Goal: Task Accomplishment & Management: Manage account settings

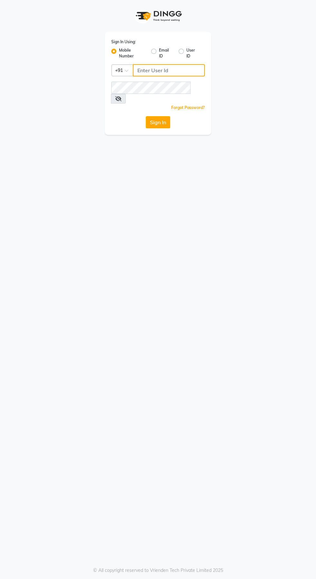
click at [191, 69] on input "Username" at bounding box center [169, 70] width 72 height 12
type input "6374670818"
click at [146, 116] on button "Sign In" at bounding box center [158, 122] width 24 height 12
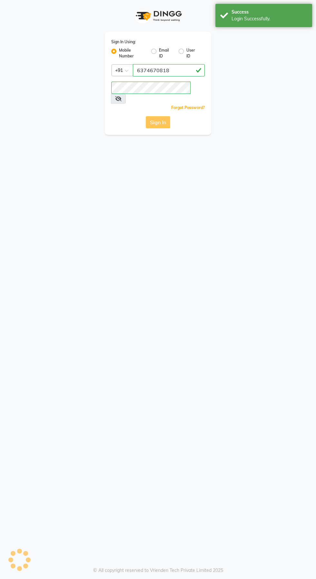
click at [162, 104] on div "Sign In Using: Mobile Number Email ID User ID Country Code × [PHONE_NUMBER] Rem…" at bounding box center [158, 83] width 106 height 103
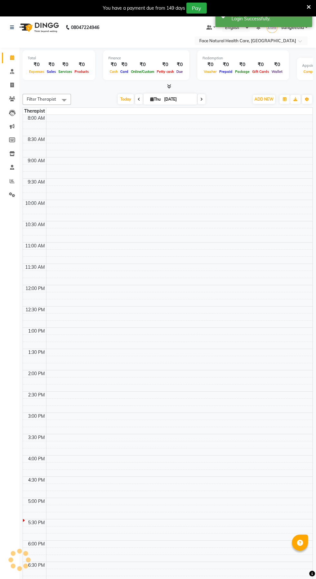
select select "en"
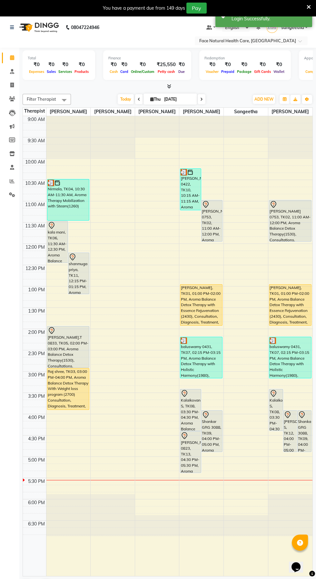
click at [202, 99] on icon at bounding box center [201, 99] width 3 height 4
type input "[DATE]"
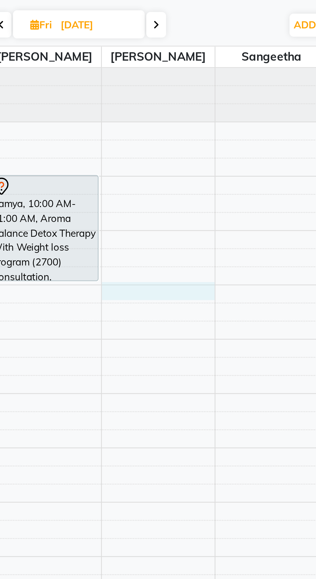
select select "38864"
select select "tentative"
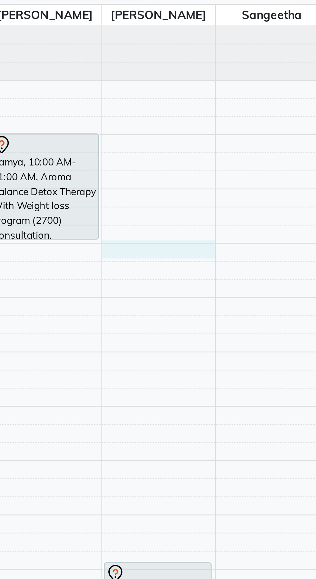
select select "660"
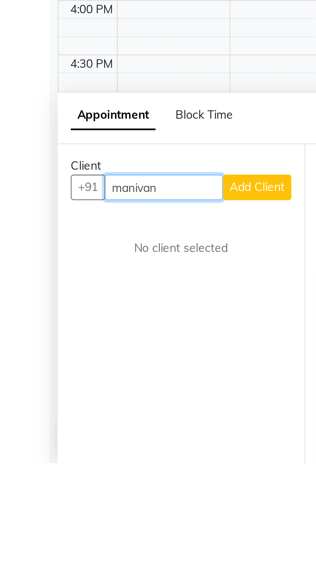
scroll to position [16, 0]
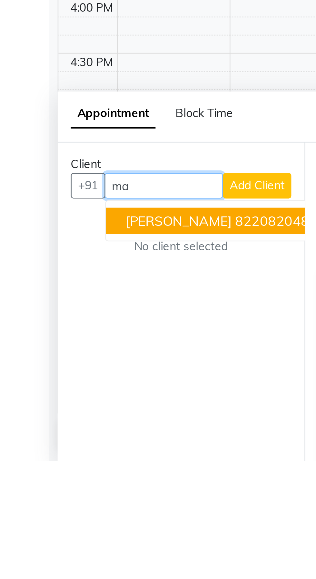
type input "m"
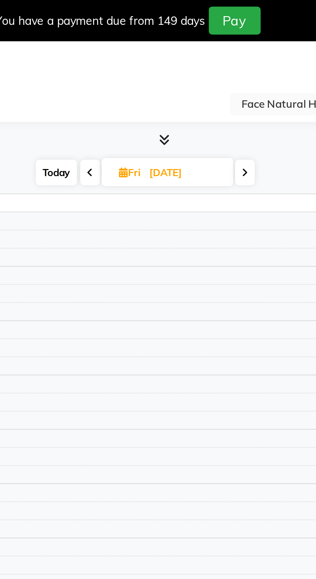
select select "en"
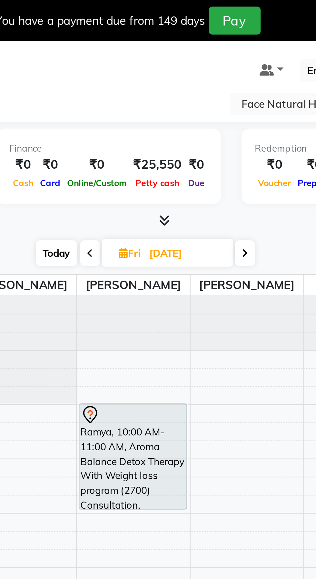
click at [165, 183] on div "Ramya, 10:00 AM-11:00 AM, Aroma Balance Detox Therapy With Weight loss program …" at bounding box center [157, 178] width 42 height 41
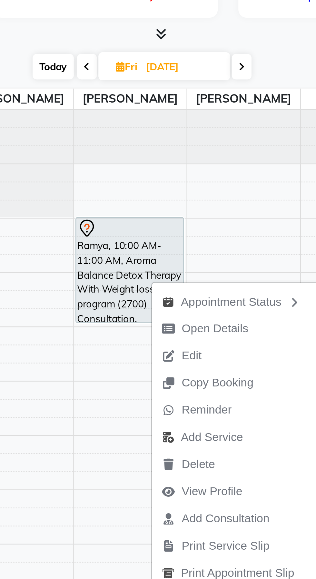
click at [197, 253] on button "Delete" at bounding box center [199, 254] width 69 height 11
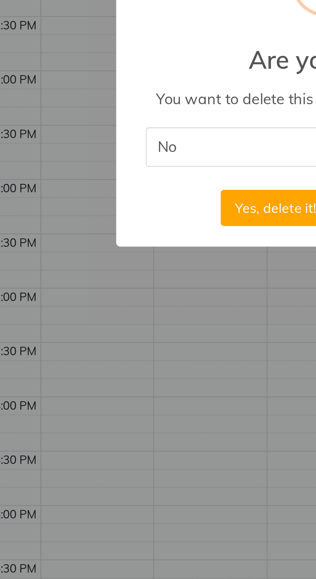
type input "No"
click at [126, 337] on button "Yes, delete it!" at bounding box center [137, 340] width 43 height 14
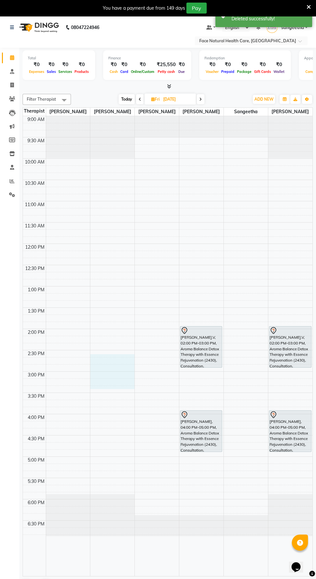
select select "50221"
select select "tentative"
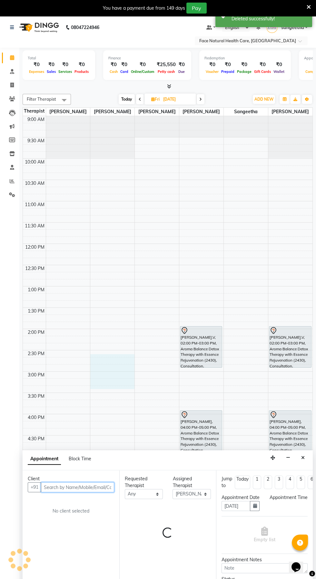
select select "885"
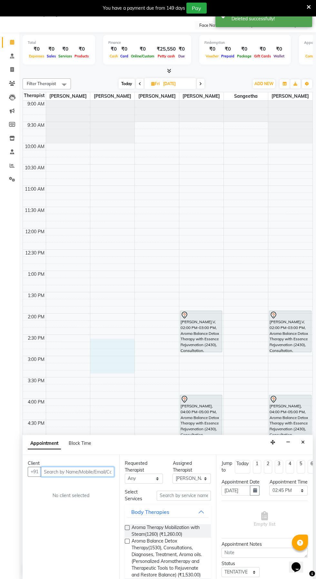
scroll to position [15, 0]
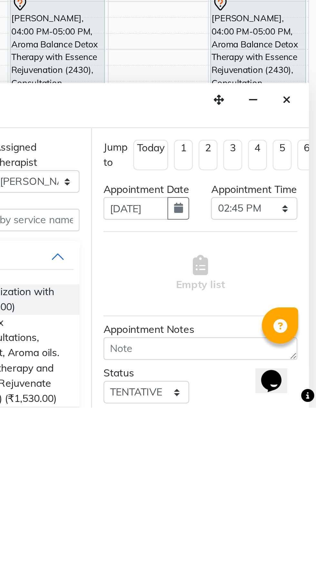
click at [303, 441] on icon "Close" at bounding box center [303, 442] width 4 height 5
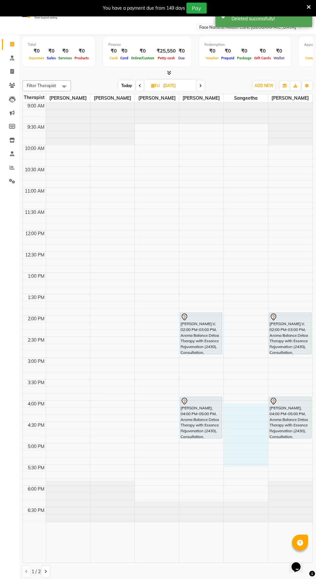
select select "38865"
select select "tentative"
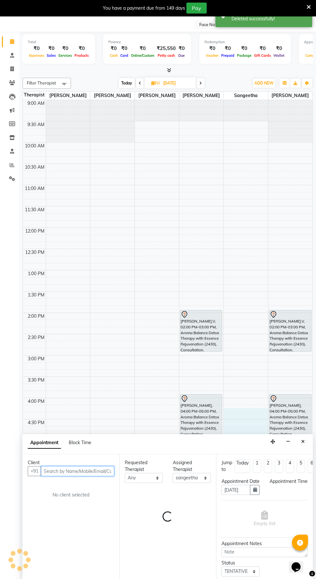
select select "975"
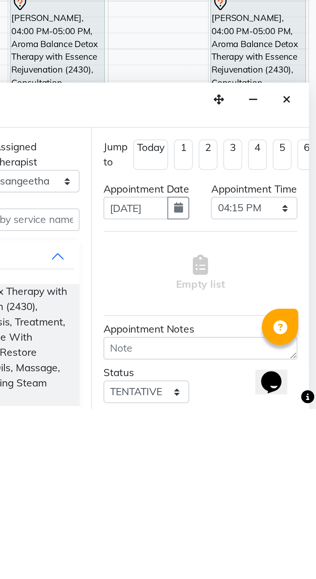
click at [302, 441] on icon "Close" at bounding box center [303, 441] width 4 height 5
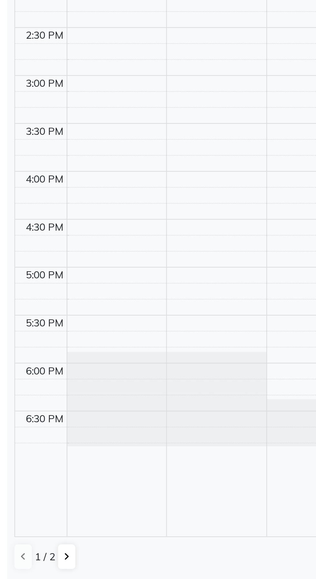
select select "47694"
select select "tentative"
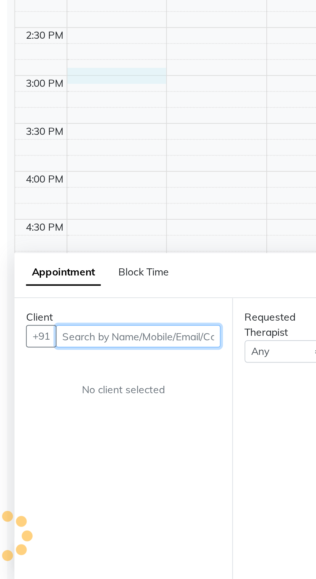
select select "900"
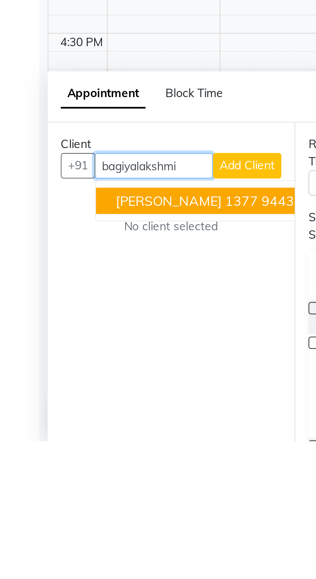
click at [92, 484] on span "[PERSON_NAME] 1377" at bounding box center [77, 484] width 56 height 6
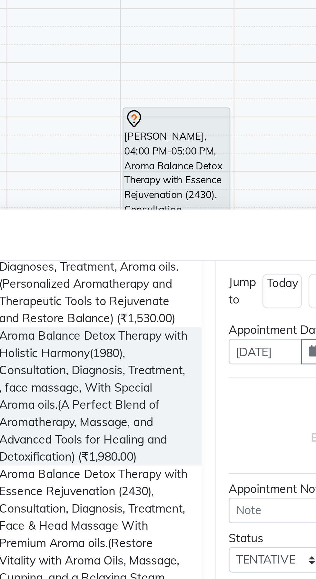
scroll to position [115, 0]
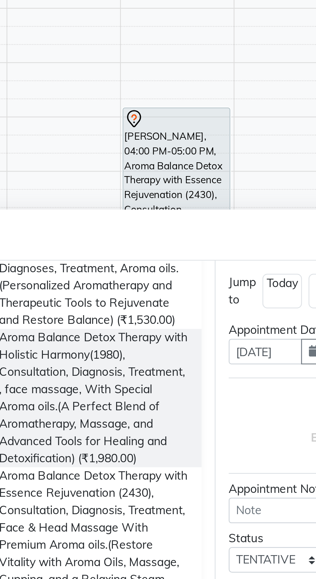
type input "9443473950"
click at [187, 552] on span "Aroma Balance Detox Therapy with Essence Rejuvenation (2430), Consultation, Dia…" at bounding box center [169, 562] width 74 height 54
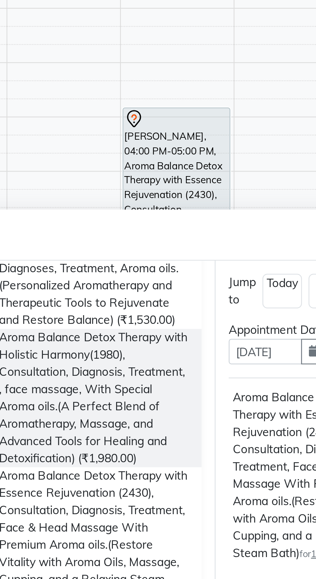
checkbox input "false"
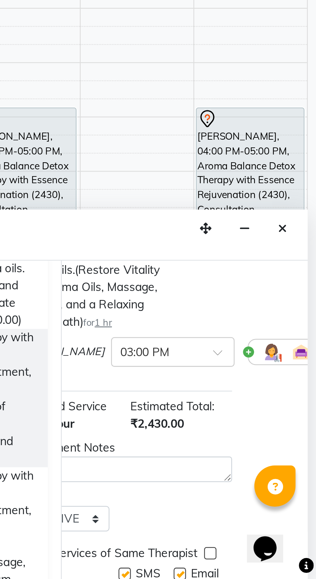
scroll to position [91, 24]
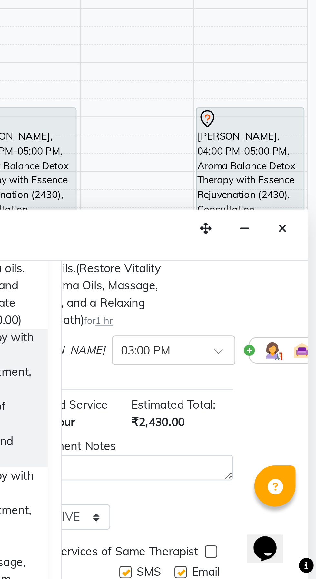
click at [295, 493] on img at bounding box center [299, 489] width 8 height 8
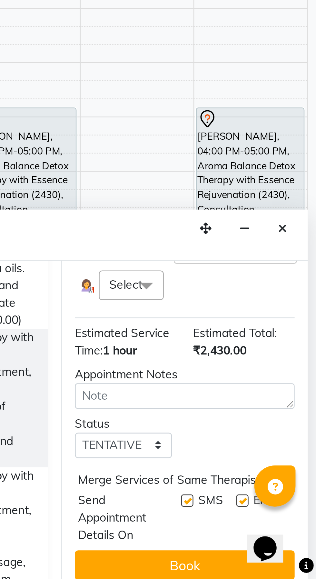
scroll to position [143, 0]
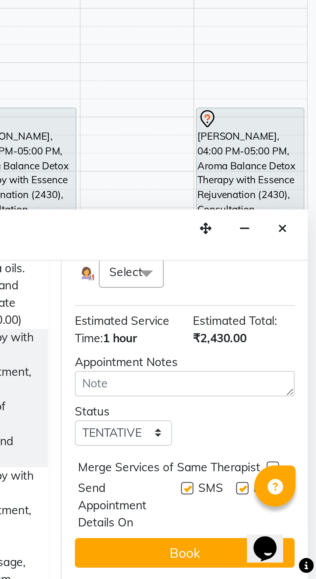
click at [269, 572] on button "Book" at bounding box center [264, 568] width 86 height 12
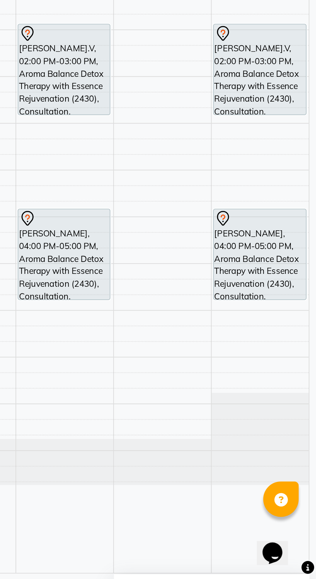
scroll to position [0, 0]
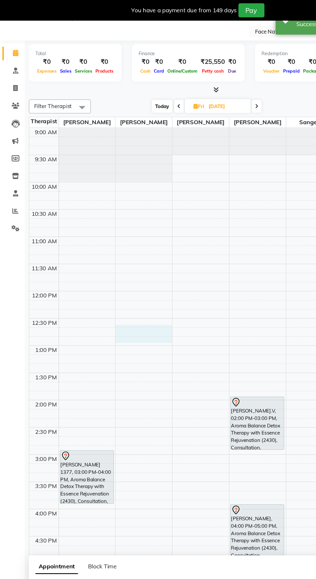
select select "50221"
select select "765"
select select "tentative"
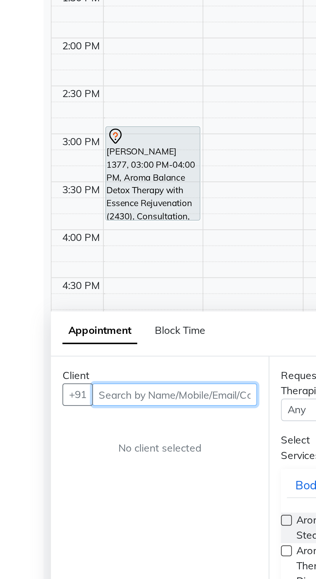
scroll to position [16, 0]
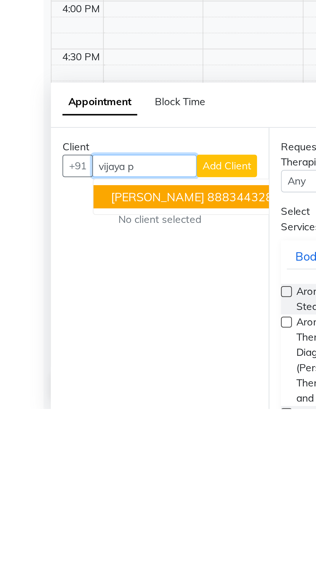
click at [103, 485] on ngb-highlight "8883443284" at bounding box center [108, 484] width 32 height 6
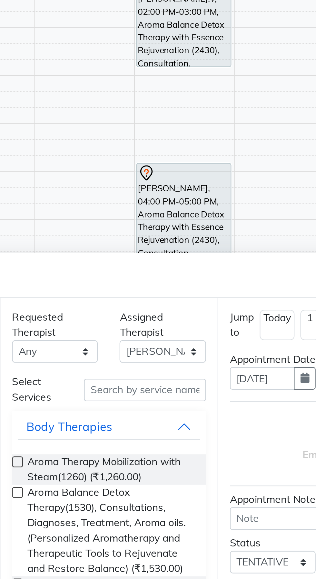
type input "8883443284"
click at [199, 493] on input "text" at bounding box center [184, 495] width 54 height 10
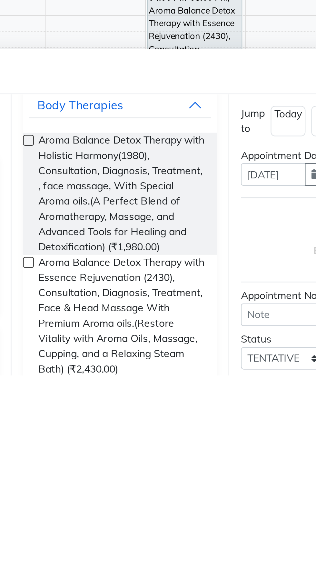
scroll to position [0, 0]
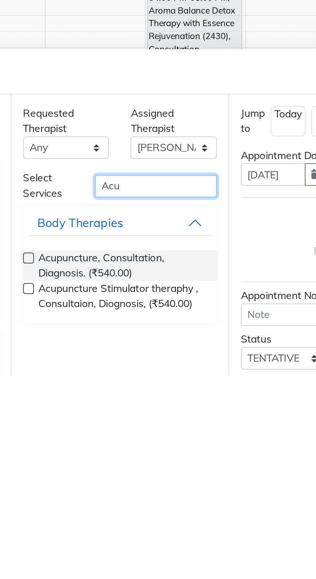
type input "Acu"
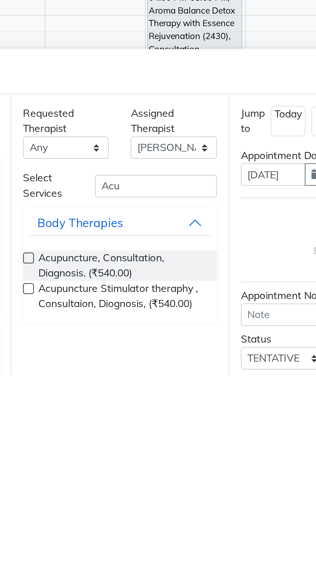
click at [188, 525] on span "Acupuncture, Consultation, Diagnosis. (₹540.00)" at bounding box center [169, 530] width 74 height 14
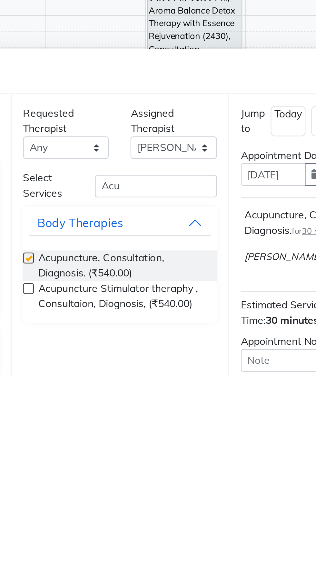
scroll to position [16, 0]
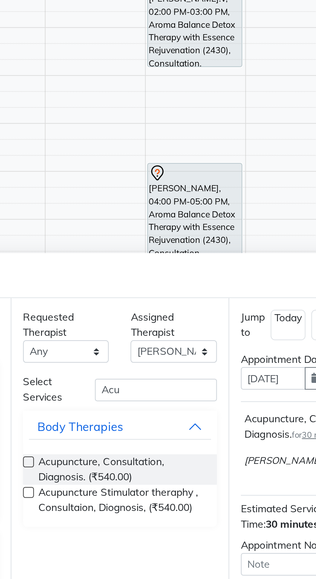
checkbox input "false"
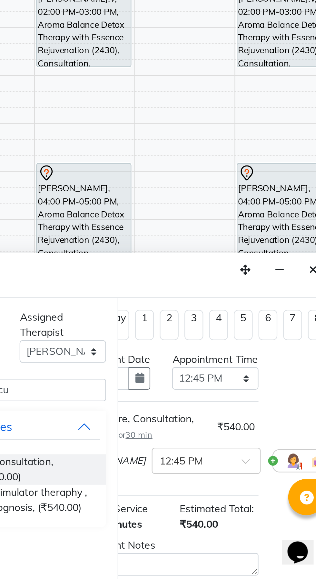
scroll to position [0, 42]
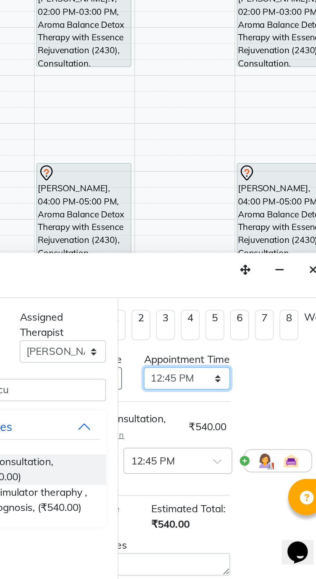
click at [258, 494] on select "Select 10:00 AM 10:15 AM 10:30 AM 10:45 AM 11:00 AM 11:15 AM 11:30 AM 11:45 AM …" at bounding box center [247, 489] width 38 height 10
select select "630"
click at [228, 491] on select "Select 10:00 AM 10:15 AM 10:30 AM 10:45 AM 11:00 AM 11:15 AM 11:30 AM 11:45 AM …" at bounding box center [247, 489] width 38 height 10
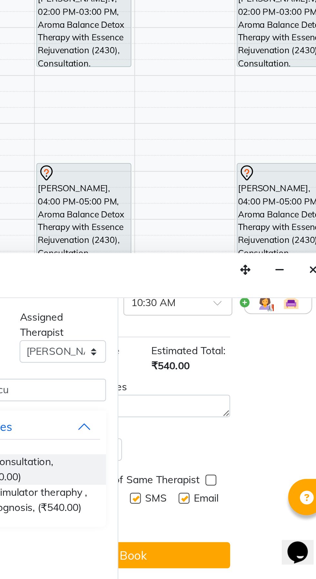
scroll to position [78, 0]
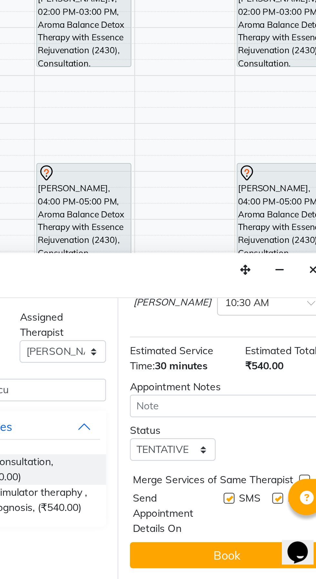
click at [269, 569] on button "Book" at bounding box center [264, 568] width 86 height 12
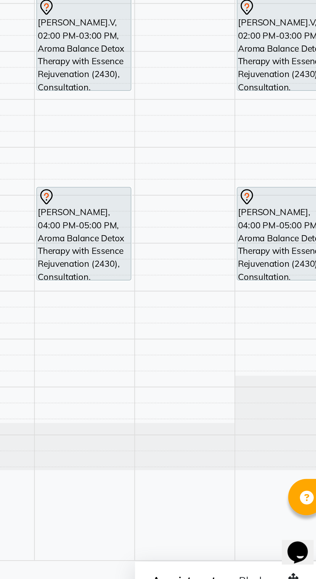
scroll to position [0, 0]
